Goal: Transaction & Acquisition: Purchase product/service

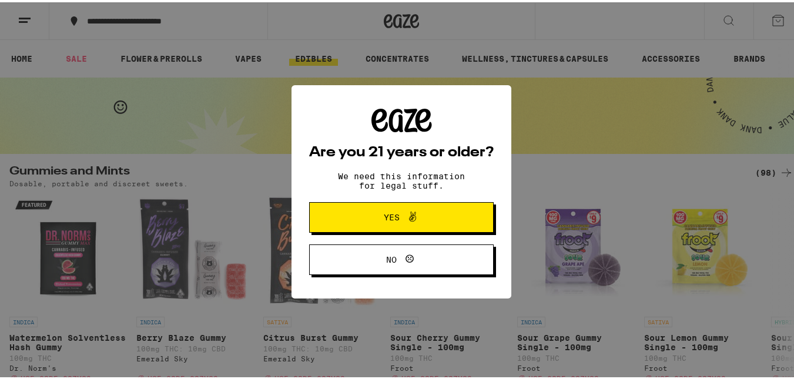
click at [393, 219] on span "Yes" at bounding box center [392, 215] width 16 height 8
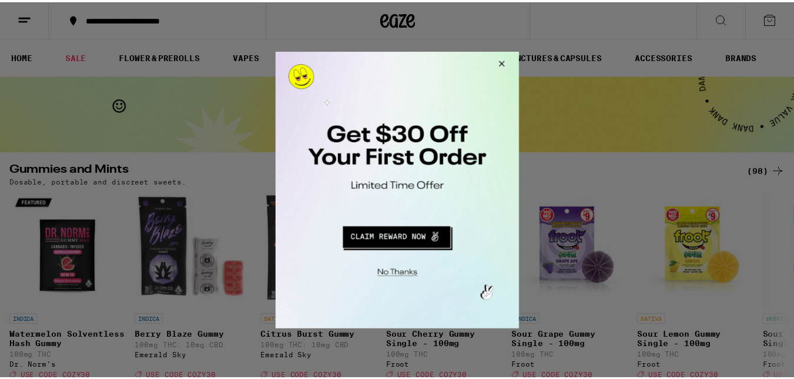
click at [500, 65] on button "Close Modal" at bounding box center [502, 65] width 32 height 28
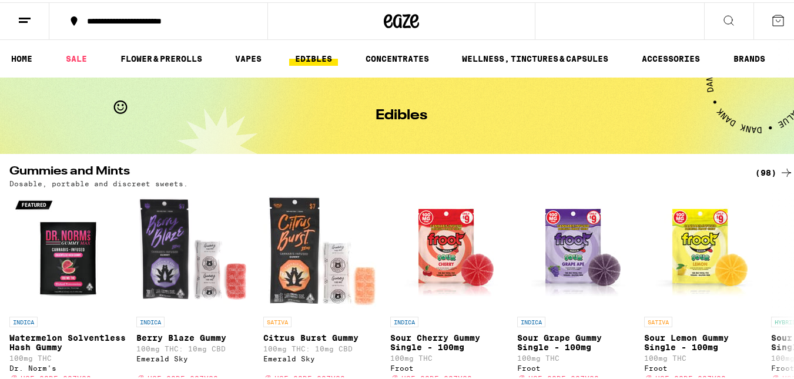
click at [21, 17] on icon at bounding box center [25, 18] width 14 height 14
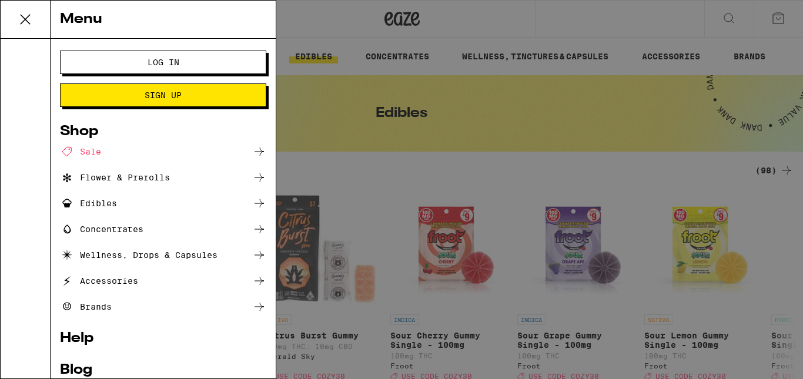
click at [121, 201] on div "Edibles" at bounding box center [163, 203] width 206 height 14
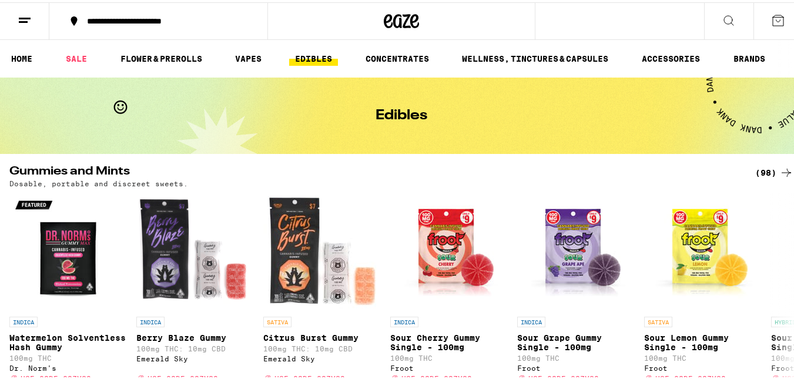
click at [28, 19] on line at bounding box center [23, 19] width 9 height 0
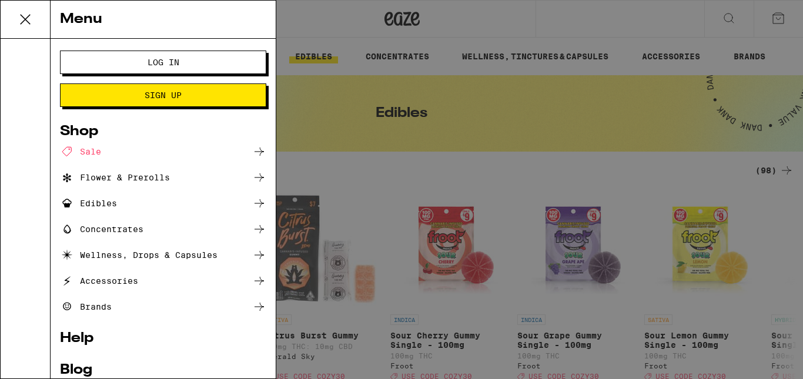
click at [252, 206] on icon at bounding box center [259, 203] width 14 height 14
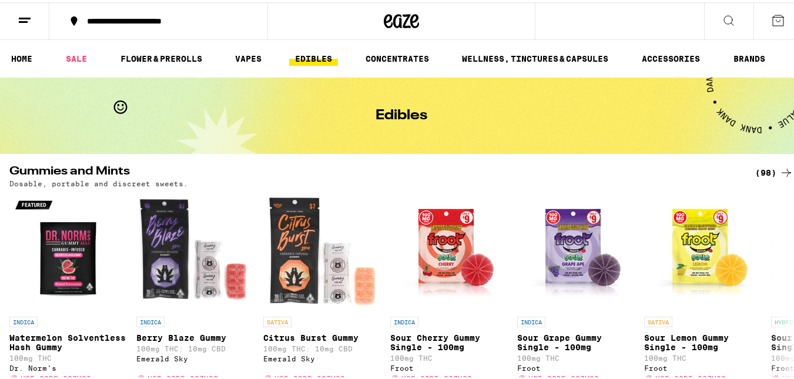
click at [766, 170] on div "(98)" at bounding box center [775, 170] width 38 height 14
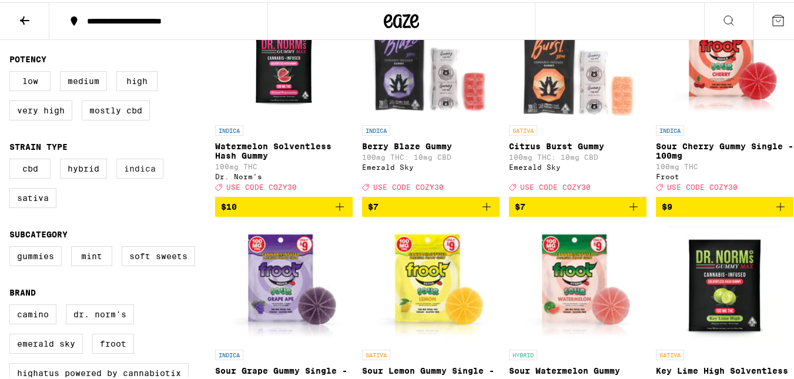
scroll to position [235, 0]
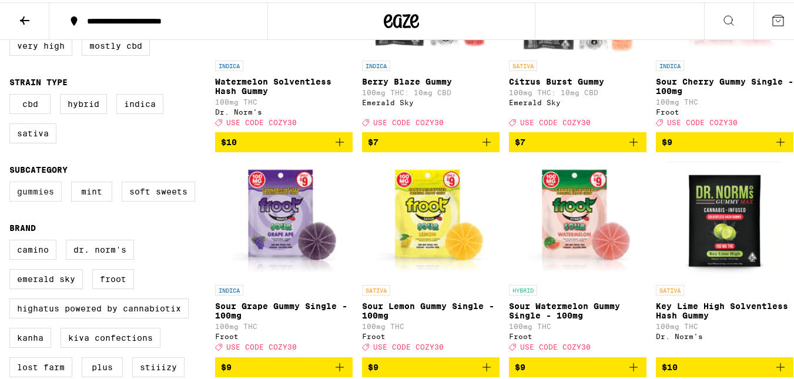
click at [41, 198] on label "Gummies" at bounding box center [35, 189] width 52 height 20
click at [12, 182] on input "Gummies" at bounding box center [12, 181] width 1 height 1
click at [30, 199] on label "Gummies" at bounding box center [35, 189] width 52 height 20
click at [12, 182] on input "Gummies" at bounding box center [12, 181] width 1 height 1
checkbox input "false"
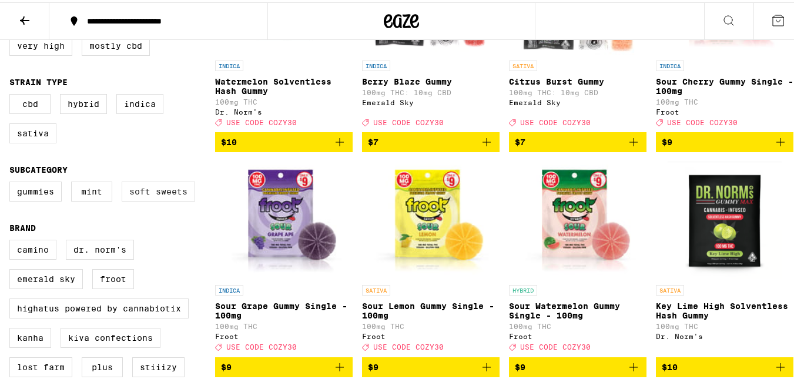
click at [125, 196] on label "Soft Sweets" at bounding box center [158, 189] width 73 height 20
click at [12, 182] on input "Soft Sweets" at bounding box center [12, 181] width 1 height 1
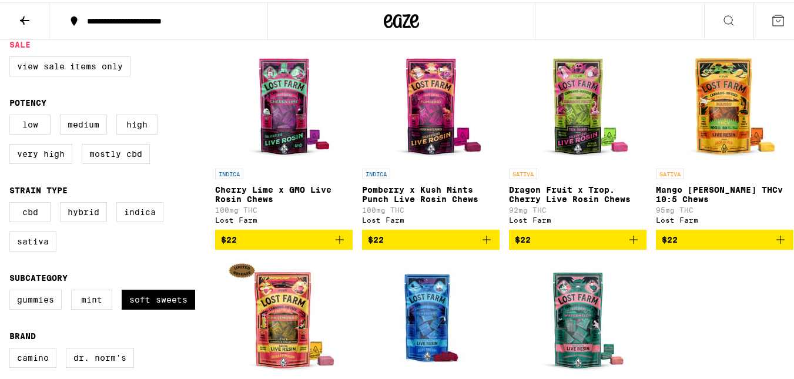
scroll to position [235, 0]
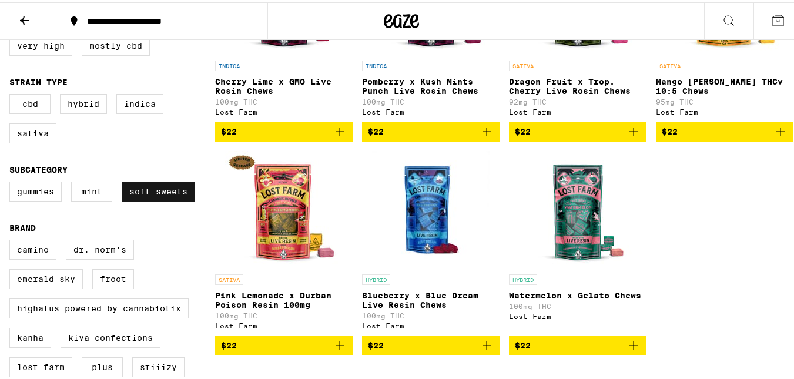
click at [165, 194] on label "Soft Sweets" at bounding box center [158, 189] width 73 height 20
click at [12, 182] on input "Soft Sweets" at bounding box center [12, 181] width 1 height 1
checkbox input "false"
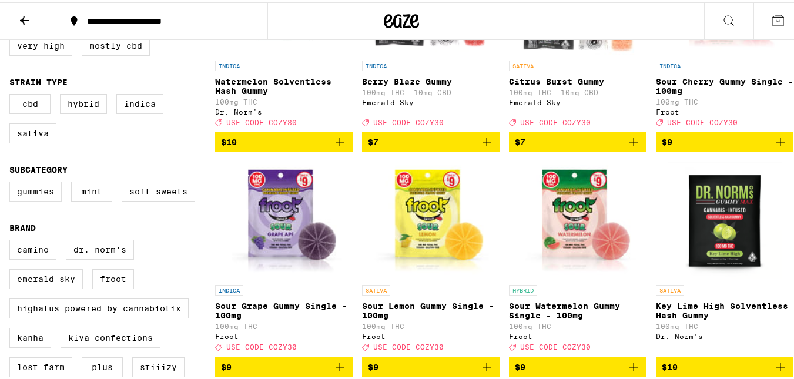
click at [57, 199] on label "Gummies" at bounding box center [35, 189] width 52 height 20
click at [12, 182] on input "Gummies" at bounding box center [12, 181] width 1 height 1
checkbox input "true"
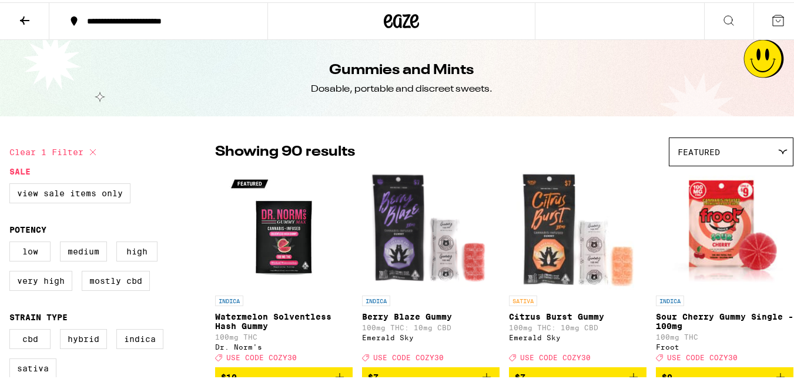
click at [713, 152] on div "Featured" at bounding box center [731, 150] width 123 height 28
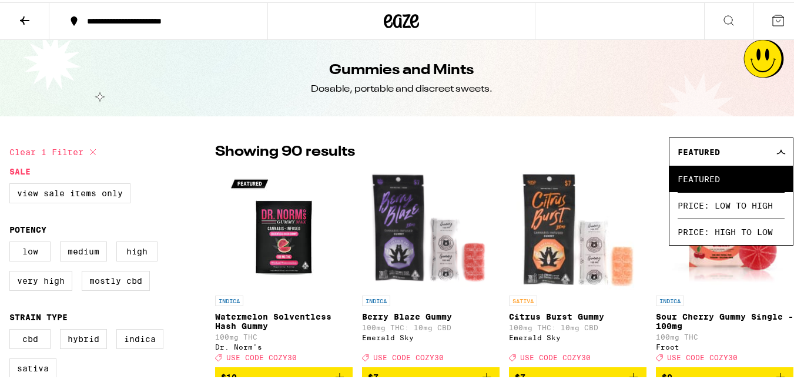
click at [708, 161] on div "Featured" at bounding box center [731, 150] width 123 height 28
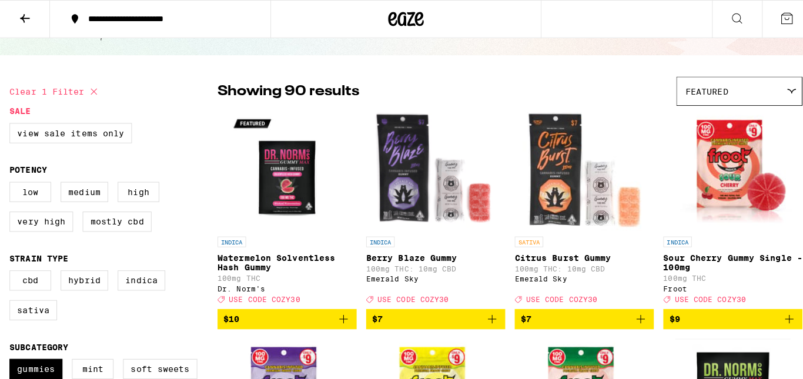
scroll to position [59, 0]
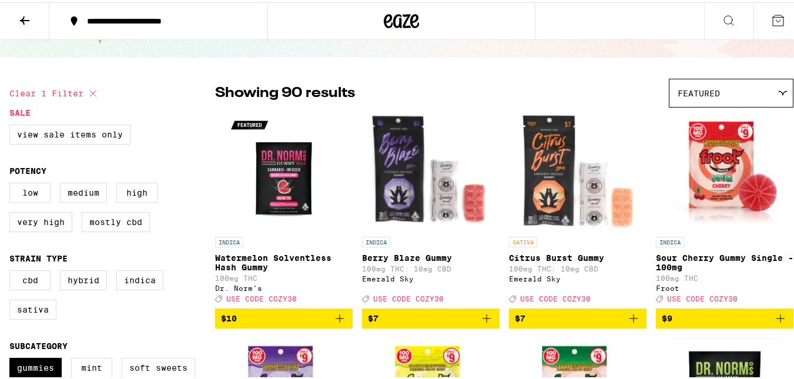
click at [402, 176] on img "Open page for Berry Blaze Gummy from Emerald Sky" at bounding box center [431, 170] width 125 height 118
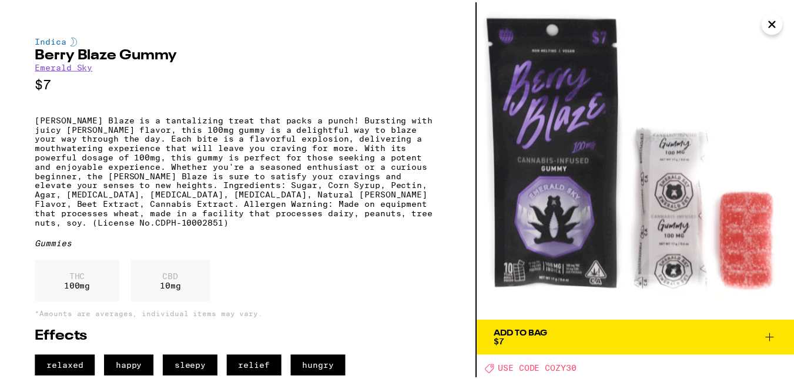
scroll to position [13, 0]
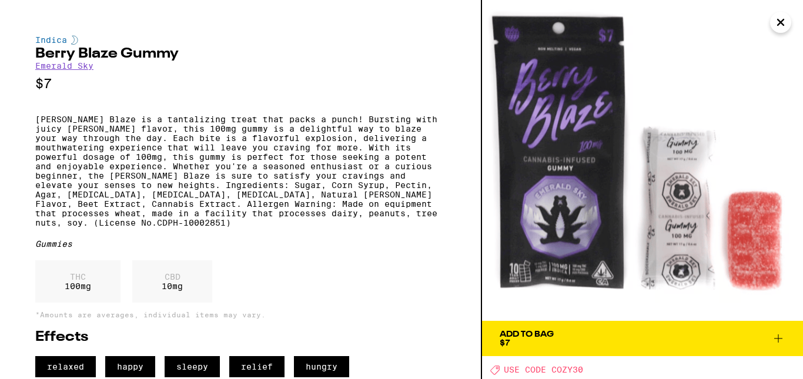
click at [777, 23] on icon "Close" at bounding box center [781, 23] width 14 height 18
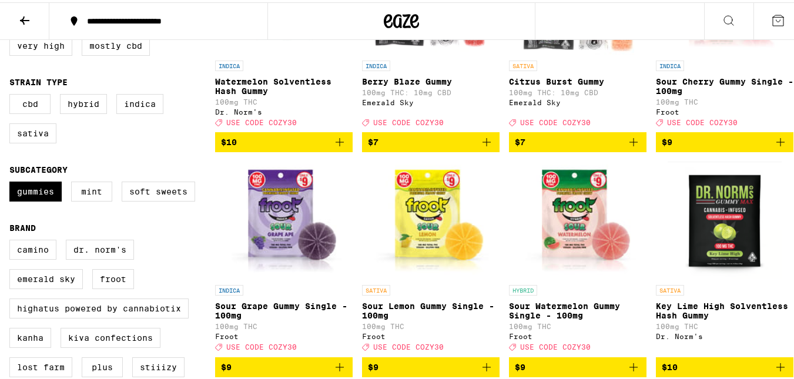
scroll to position [353, 0]
